Goal: Transaction & Acquisition: Book appointment/travel/reservation

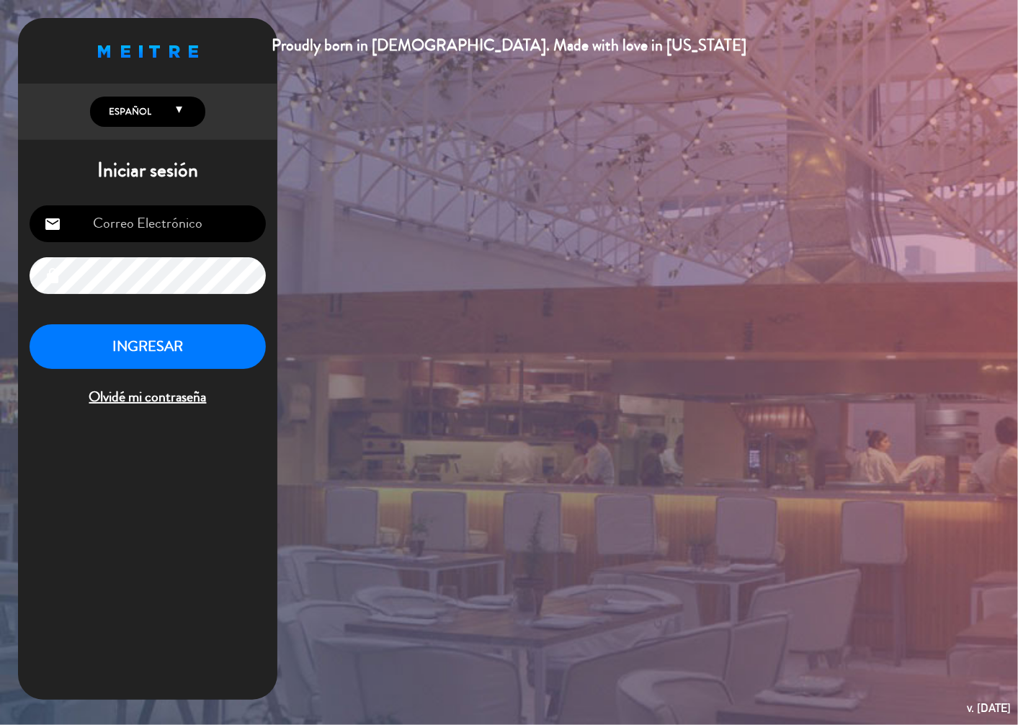
type input "[EMAIL_ADDRESS][DOMAIN_NAME]"
click at [164, 345] on button "INGRESAR" at bounding box center [148, 346] width 236 height 45
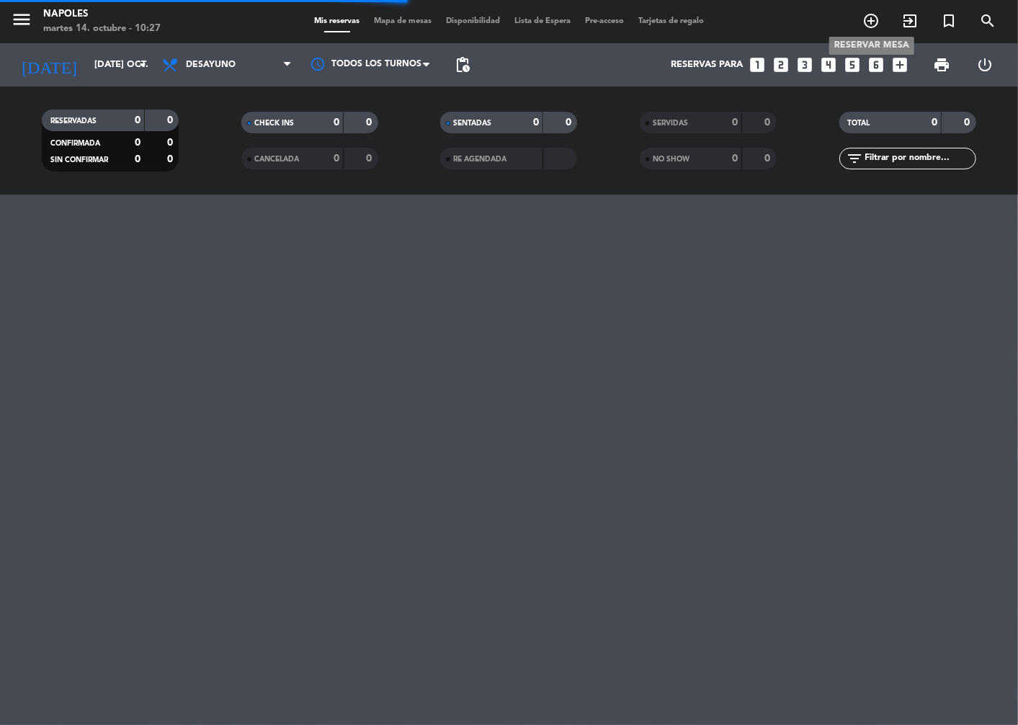
click at [876, 22] on icon "add_circle_outline" at bounding box center [871, 20] width 17 height 17
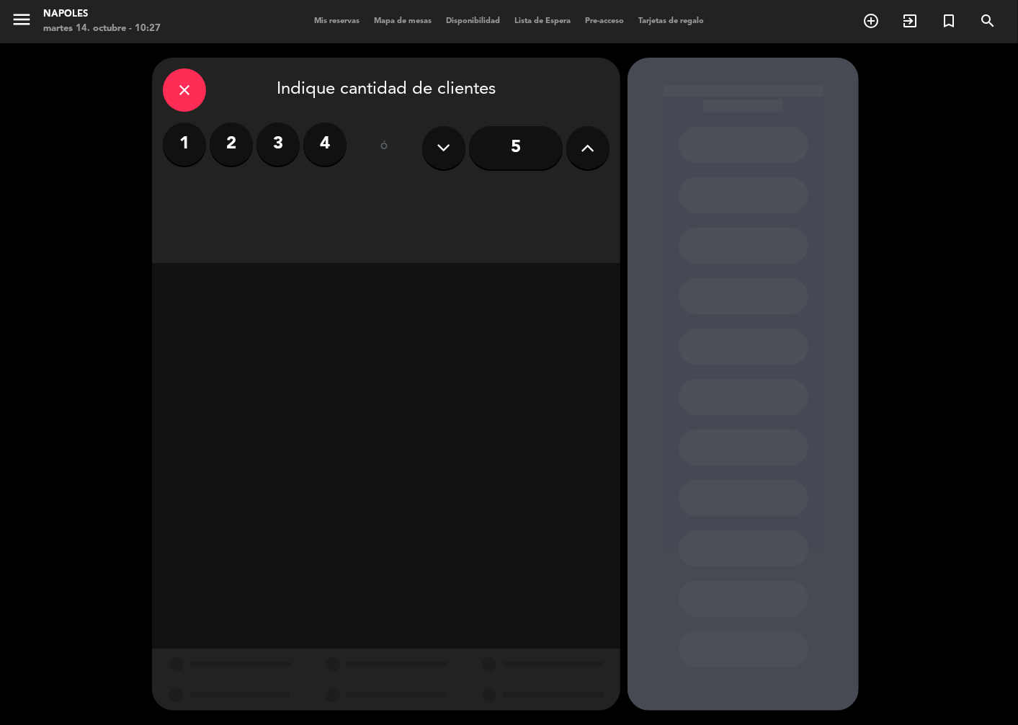
click at [242, 150] on label "2" at bounding box center [231, 144] width 43 height 43
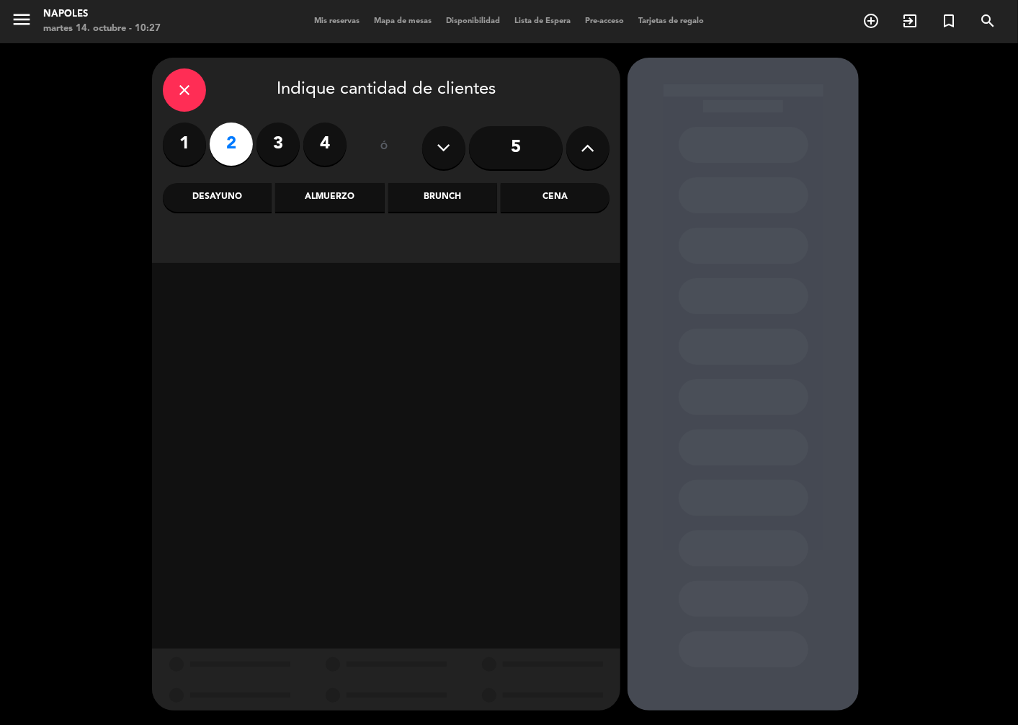
drag, startPoint x: 541, startPoint y: 188, endPoint x: 609, endPoint y: 200, distance: 68.9
click at [541, 189] on div "Cena" at bounding box center [555, 197] width 109 height 29
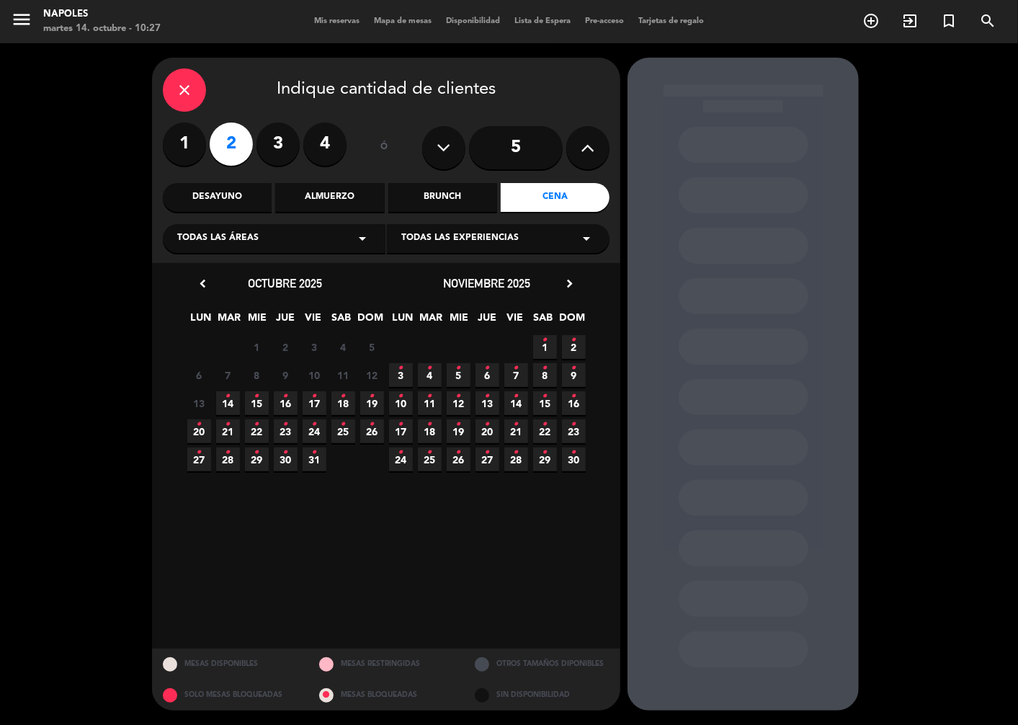
click at [235, 406] on span "14 •" at bounding box center [228, 403] width 24 height 24
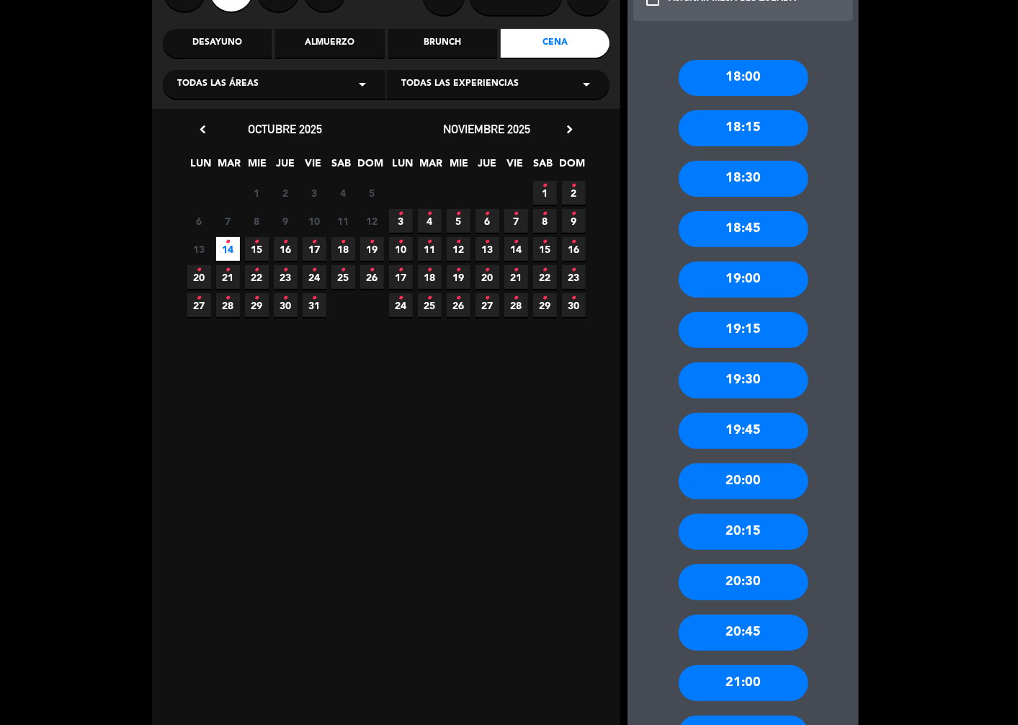
scroll to position [240, 0]
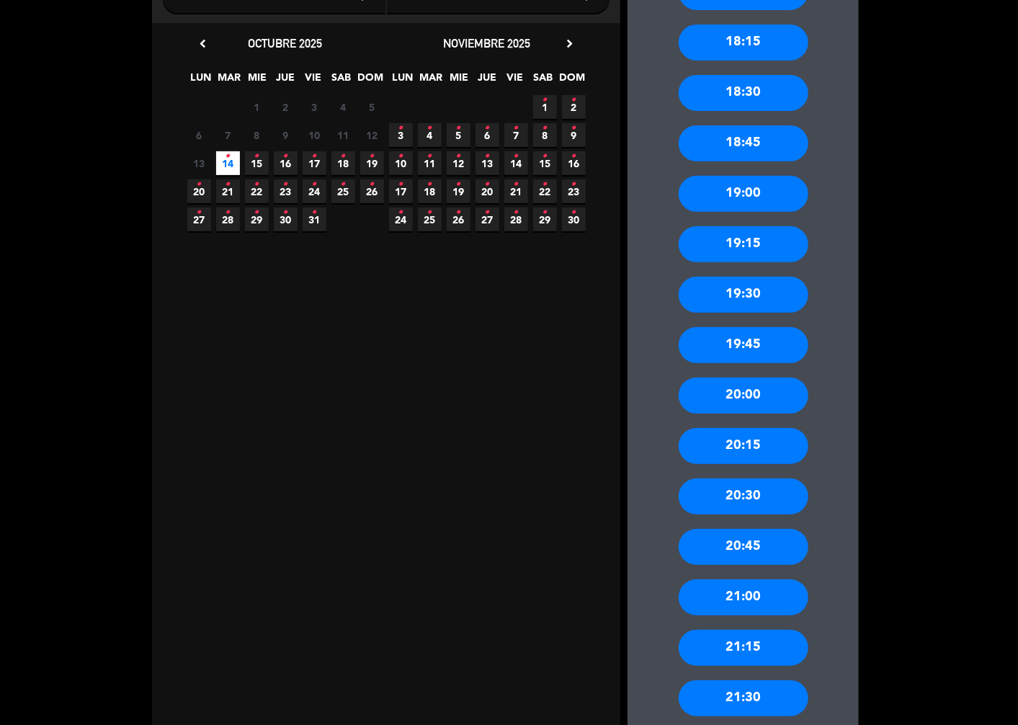
click at [757, 600] on div "21:00" at bounding box center [744, 598] width 130 height 36
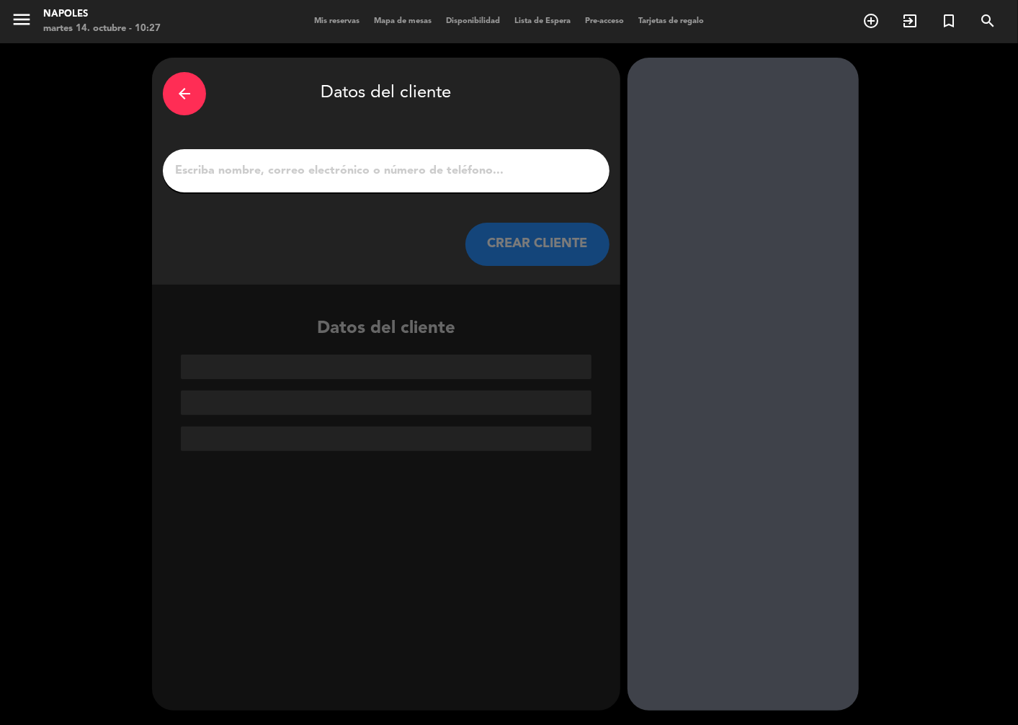
scroll to position [0, 0]
click at [387, 176] on input "1" at bounding box center [386, 171] width 425 height 20
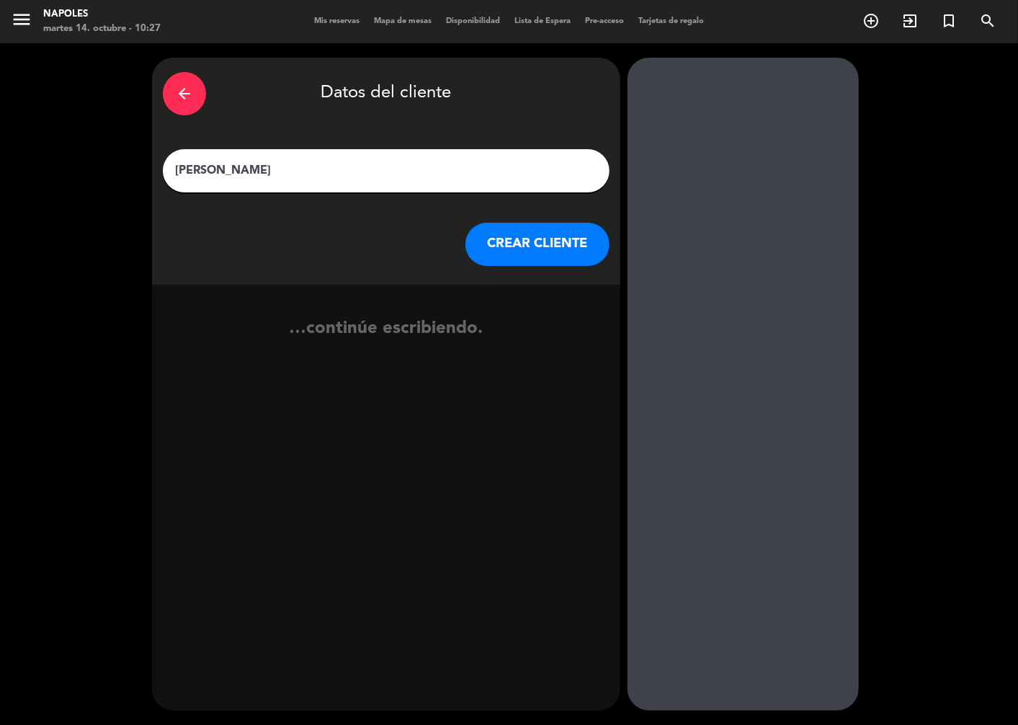
type input "[PERSON_NAME]"
click at [565, 247] on button "CREAR CLIENTE" at bounding box center [538, 244] width 144 height 43
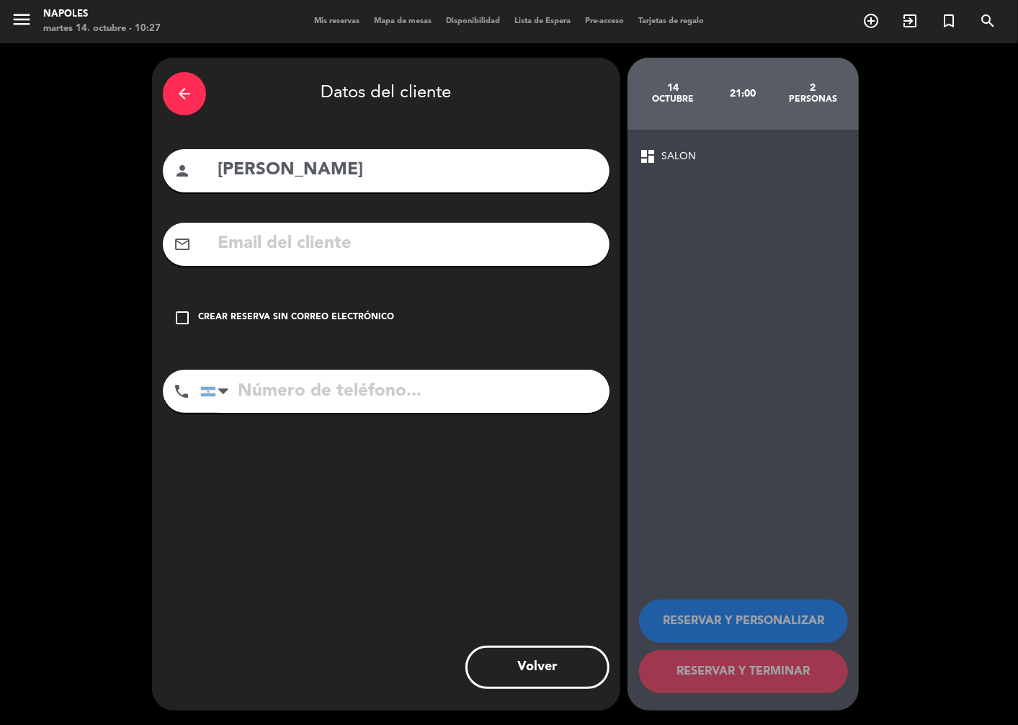
click at [182, 318] on icon "check_box_outline_blank" at bounding box center [182, 317] width 17 height 17
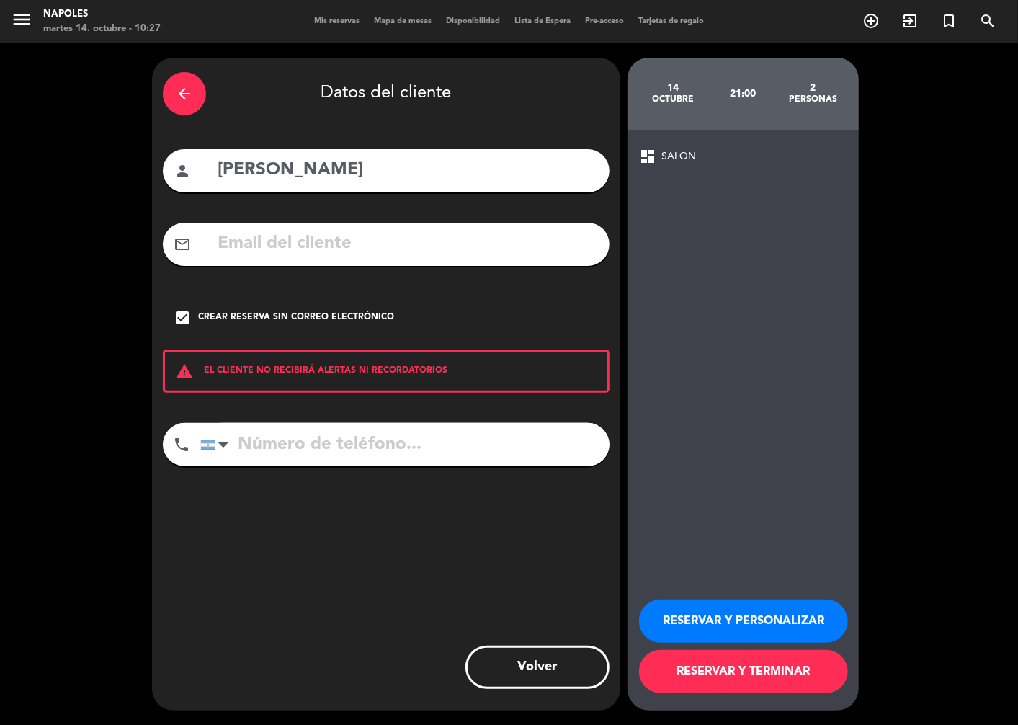
click at [248, 443] on input "tel" at bounding box center [404, 444] width 409 height 43
type input "1157666771"
click at [696, 616] on button "RESERVAR Y PERSONALIZAR" at bounding box center [743, 621] width 209 height 43
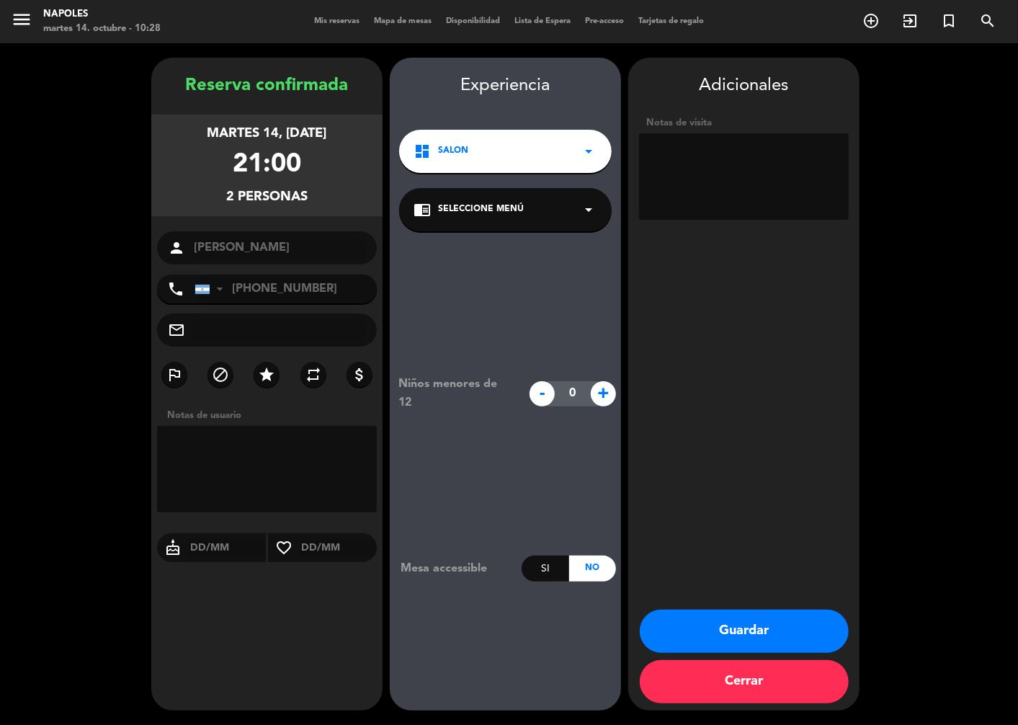
click at [534, 208] on div "chrome_reader_mode Seleccione Menú arrow_drop_down" at bounding box center [505, 209] width 213 height 43
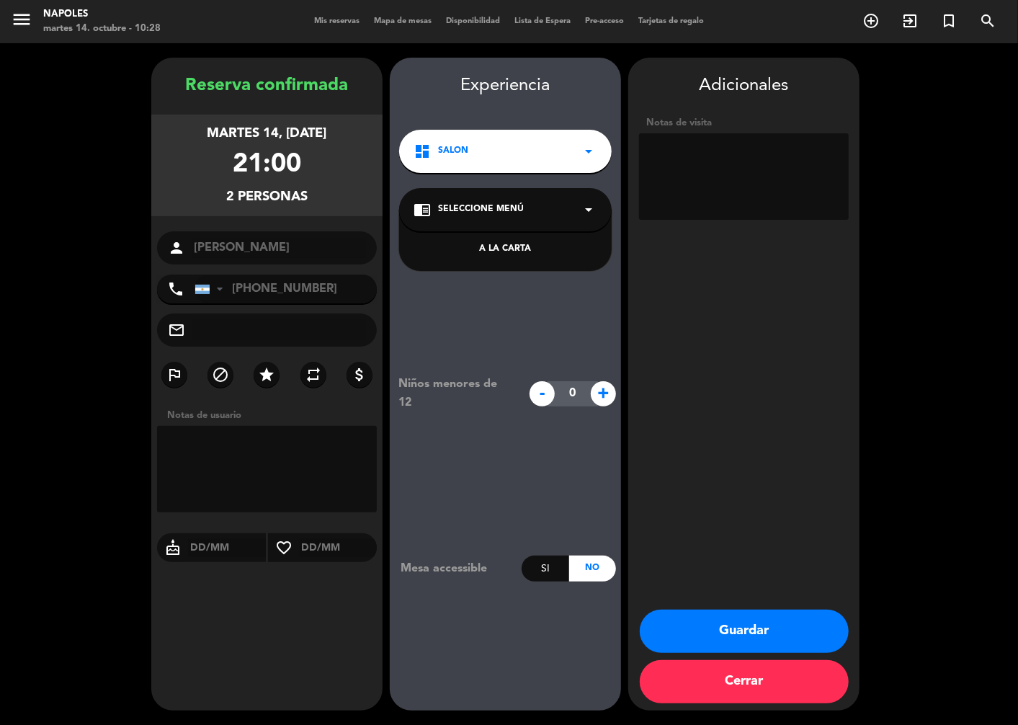
drag, startPoint x: 500, startPoint y: 249, endPoint x: 615, endPoint y: 285, distance: 121.0
click at [500, 249] on div "A LA CARTA" at bounding box center [506, 249] width 184 height 14
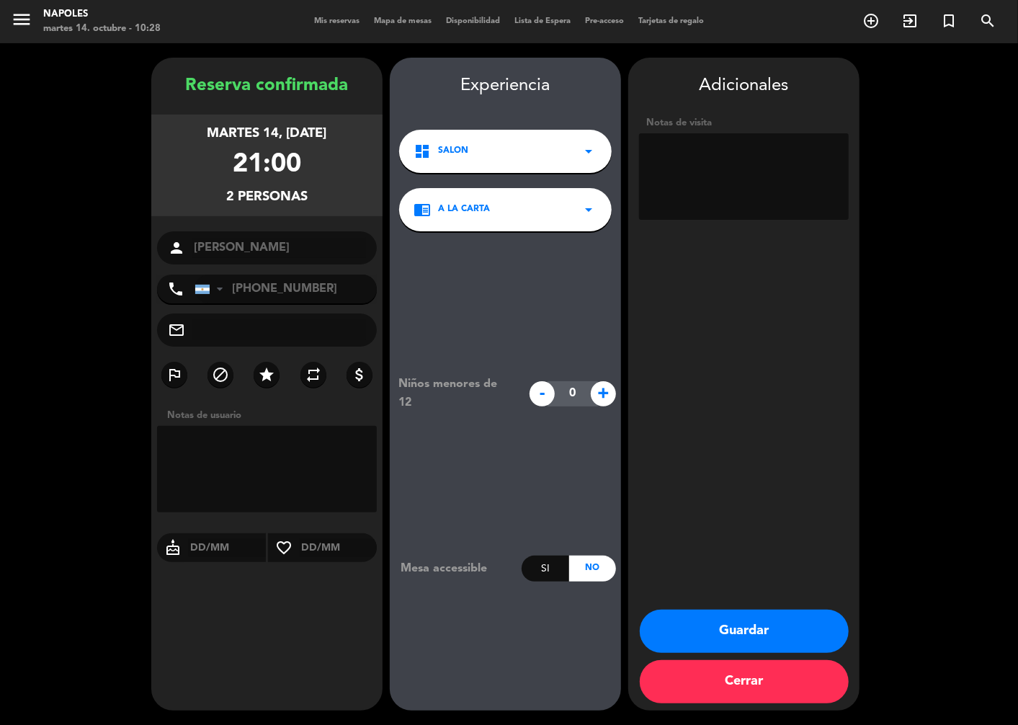
click at [786, 629] on button "Guardar" at bounding box center [744, 631] width 209 height 43
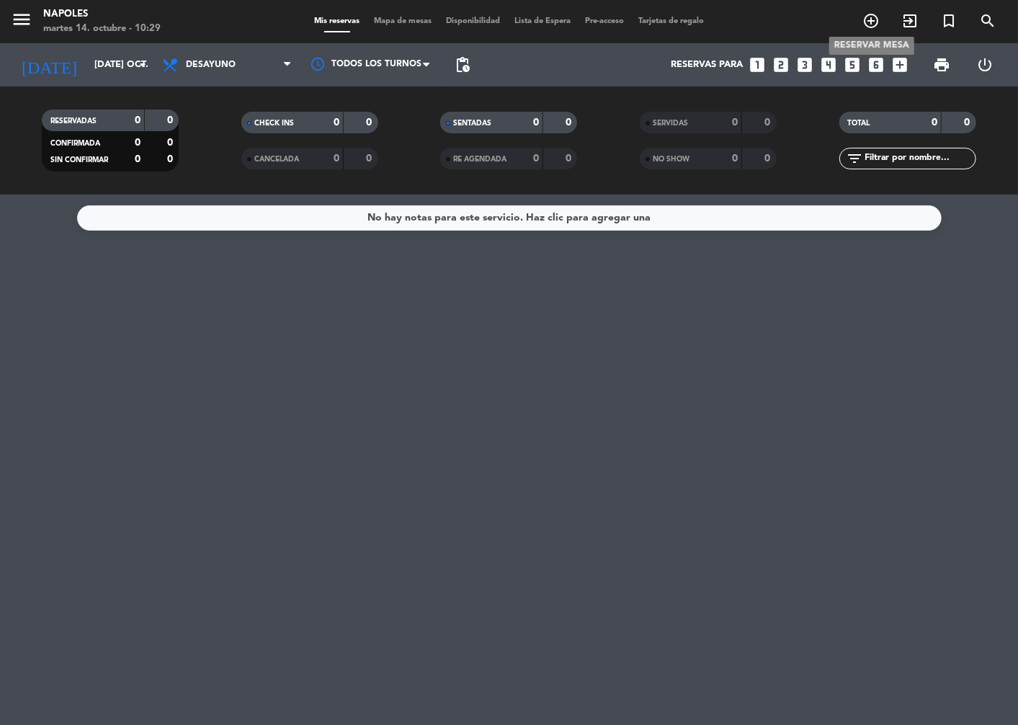
click at [863, 22] on icon "add_circle_outline" at bounding box center [871, 20] width 17 height 17
